Goal: Find specific page/section: Find specific page/section

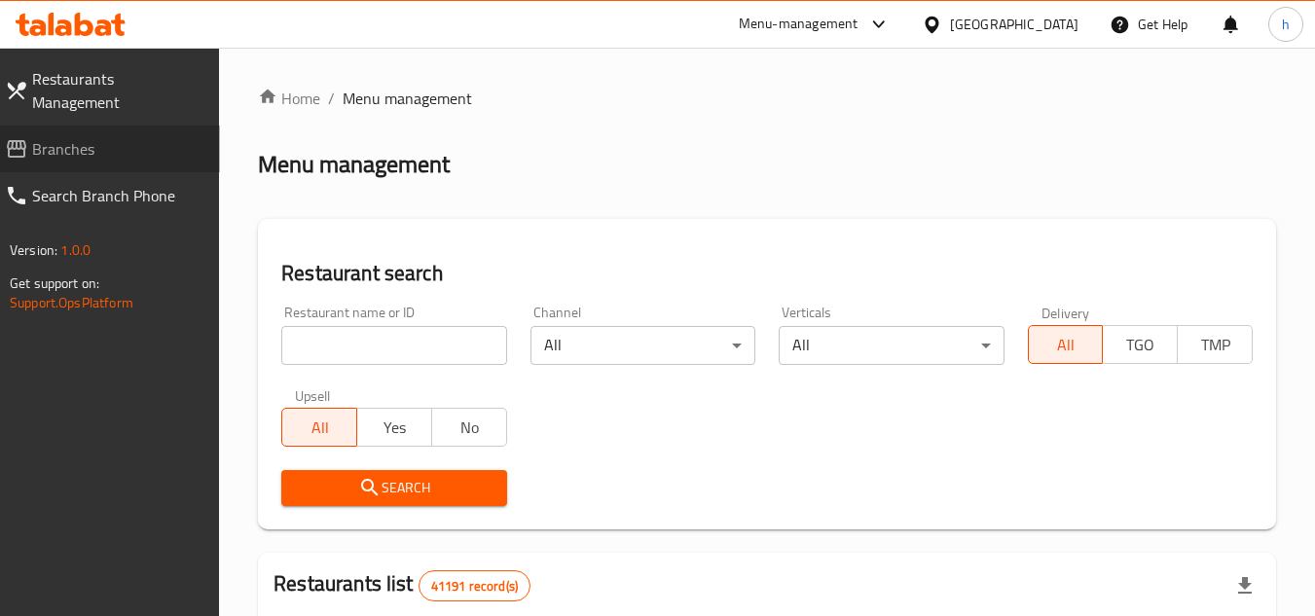
click at [163, 137] on span "Branches" at bounding box center [118, 148] width 172 height 23
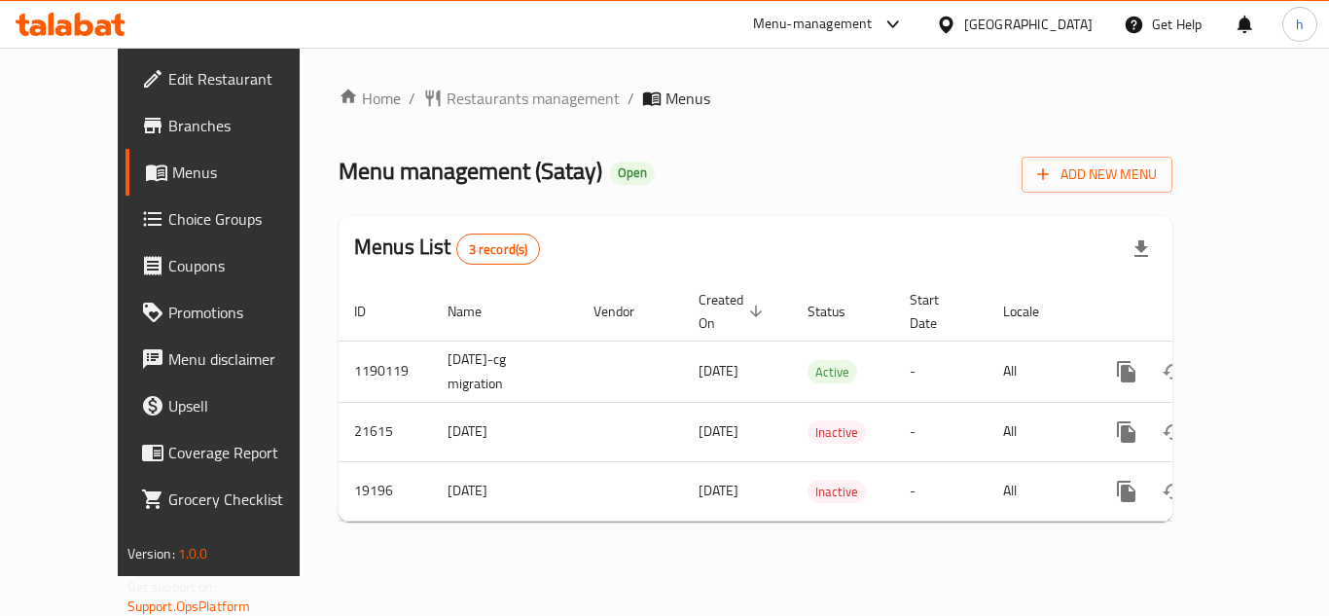
click at [1057, 35] on div "[GEOGRAPHIC_DATA]" at bounding box center [1028, 24] width 128 height 21
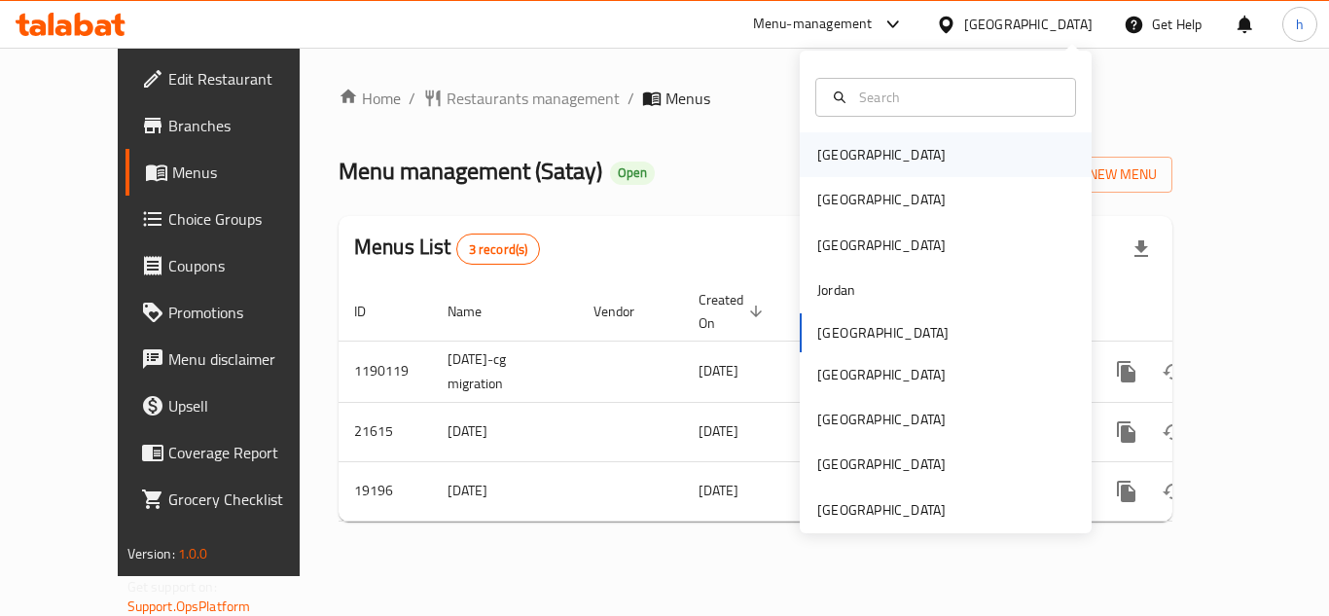
click at [880, 162] on div "[GEOGRAPHIC_DATA]" at bounding box center [946, 154] width 292 height 45
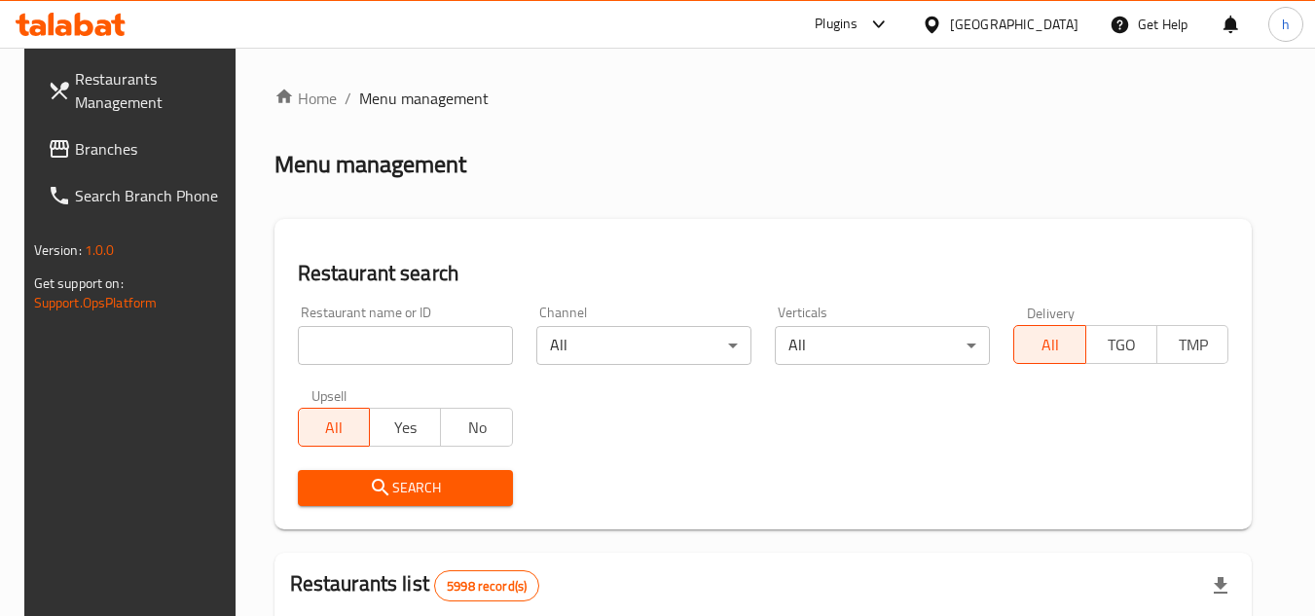
click at [45, 161] on link "Branches" at bounding box center [138, 149] width 212 height 47
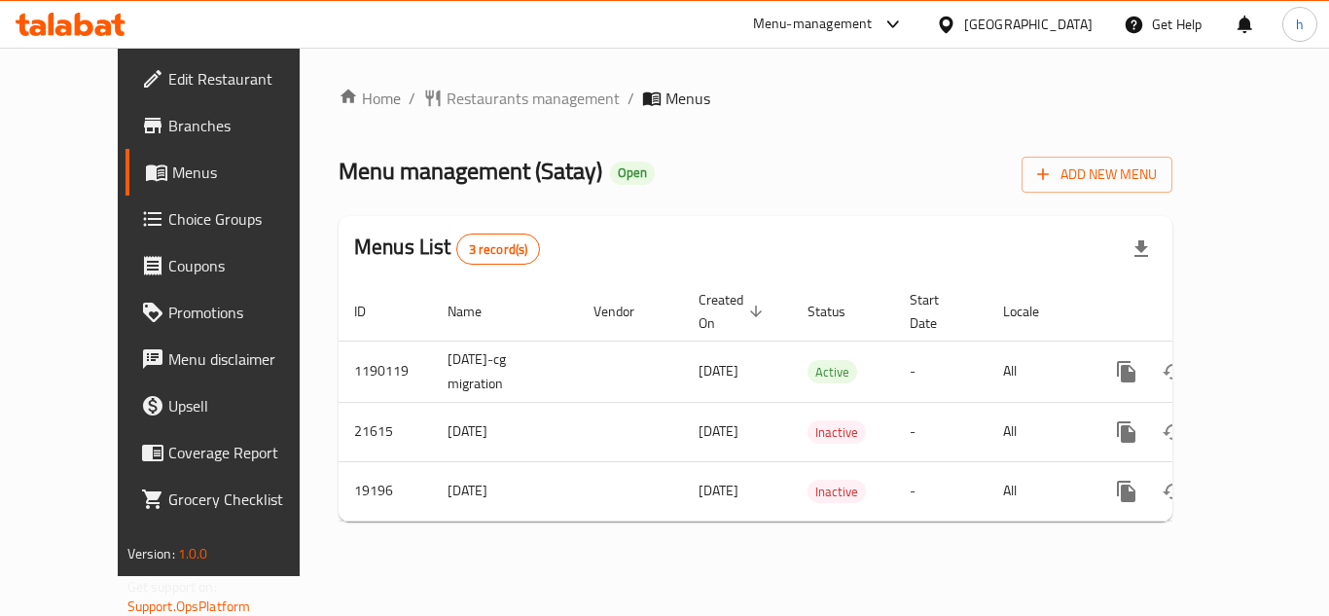
click at [953, 22] on icon at bounding box center [946, 24] width 14 height 17
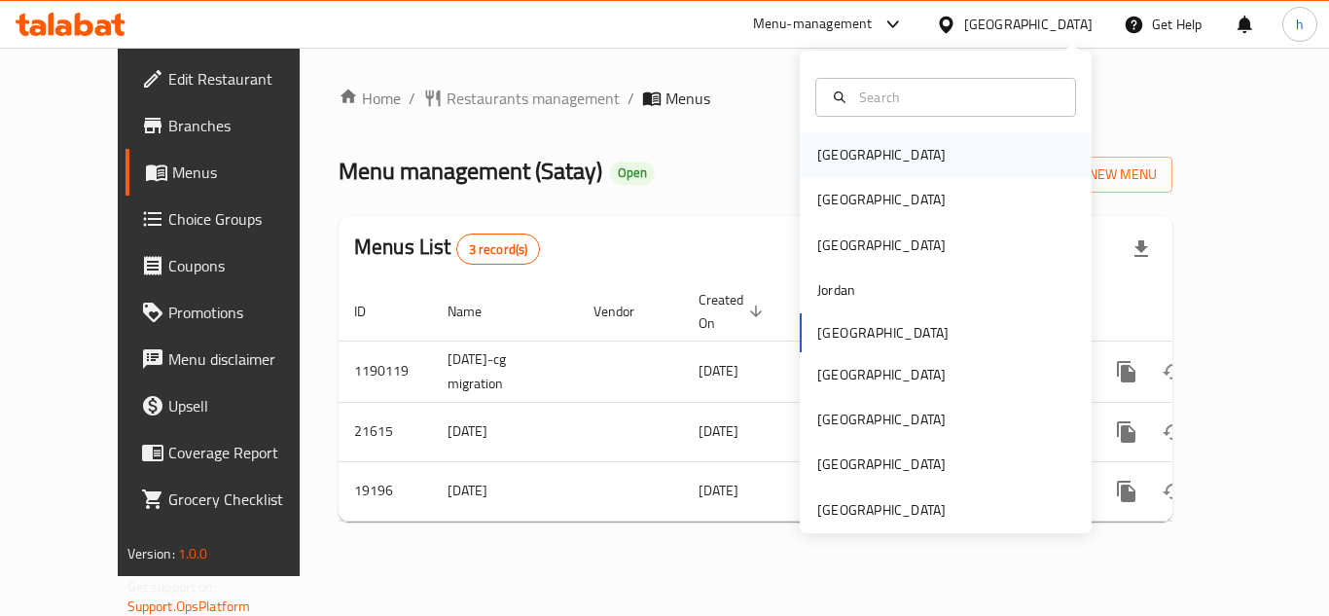
click at [903, 161] on div "[GEOGRAPHIC_DATA]" at bounding box center [946, 154] width 292 height 45
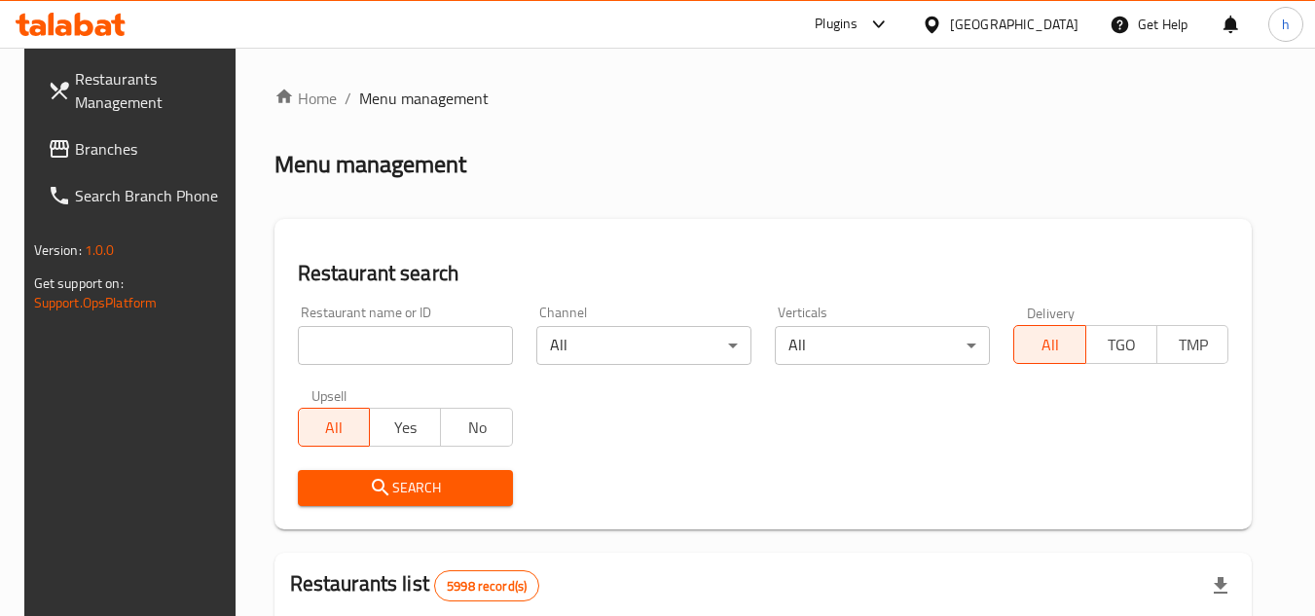
click at [93, 149] on span "Branches" at bounding box center [152, 148] width 154 height 23
